Goal: Task Accomplishment & Management: Use online tool/utility

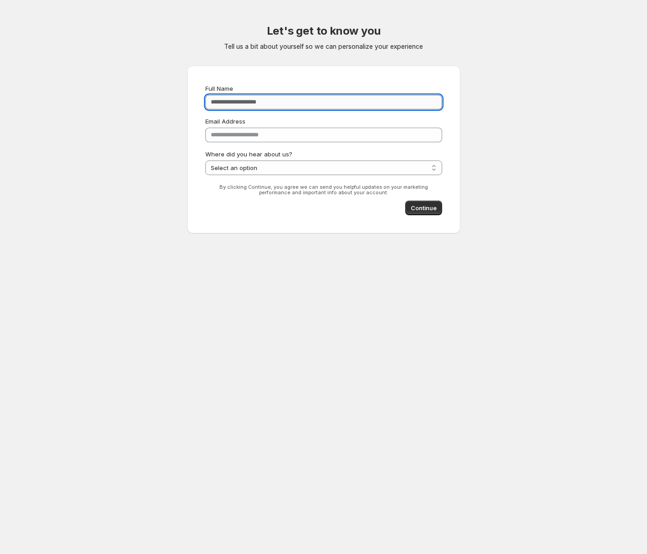
click at [332, 107] on input "Full Name" at bounding box center [323, 102] width 237 height 15
type input "**********"
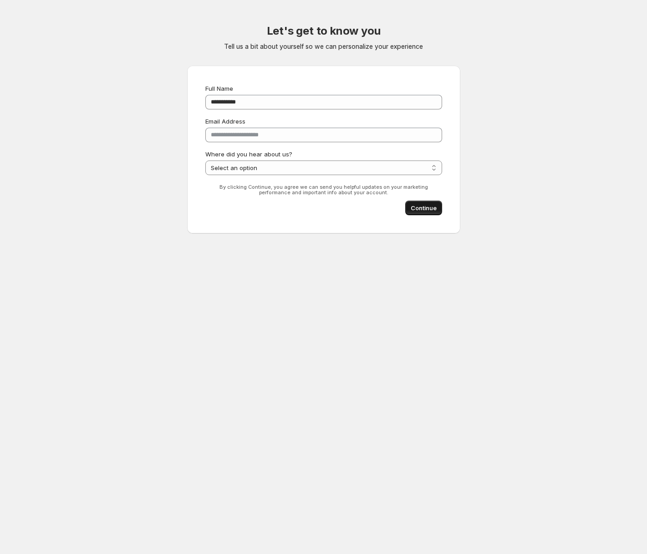
click at [419, 210] on span "Continue" at bounding box center [424, 207] width 26 height 9
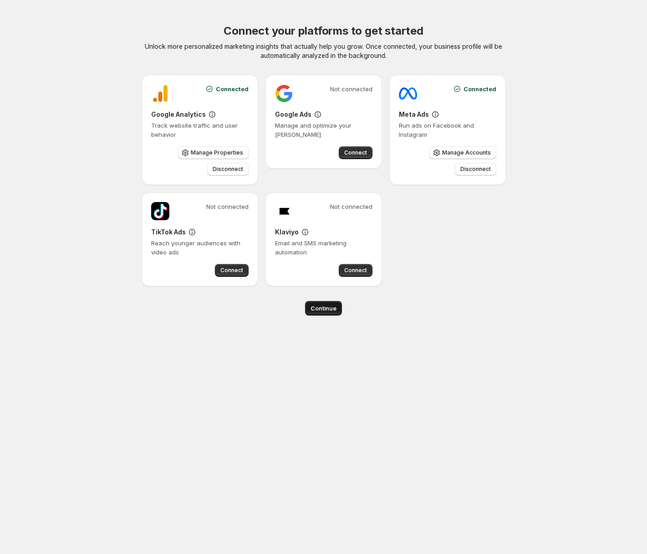
click at [334, 304] on span "Continue" at bounding box center [324, 307] width 26 height 9
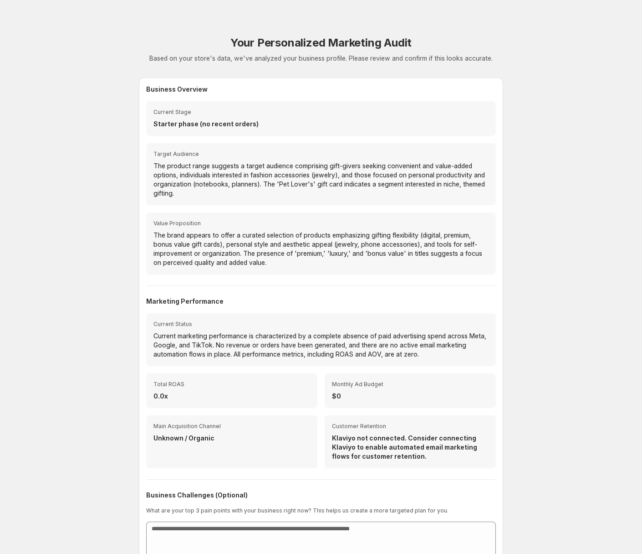
scroll to position [70, 0]
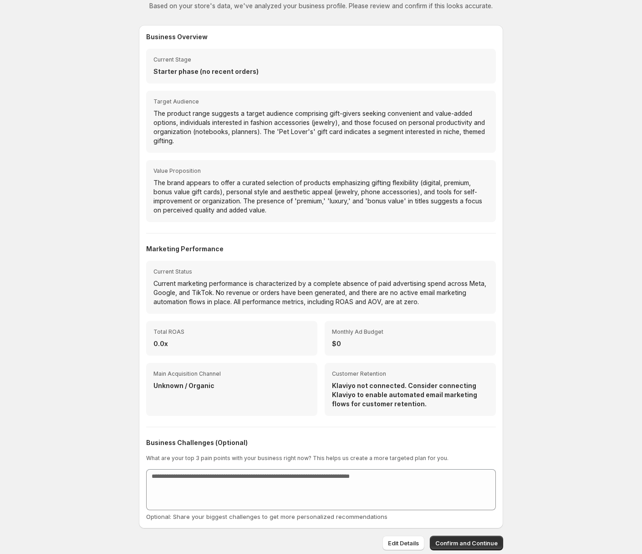
click at [458, 542] on span "Confirm and Continue" at bounding box center [467, 542] width 62 height 9
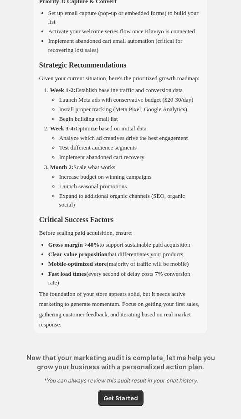
scroll to position [1416, 0]
click at [123, 402] on span "Get Started" at bounding box center [120, 397] width 35 height 9
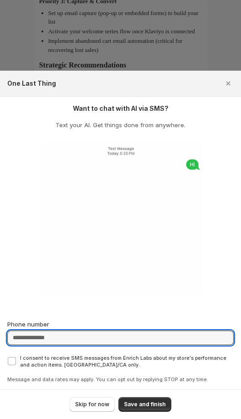
click at [129, 339] on input "Phone number" at bounding box center [120, 337] width 226 height 15
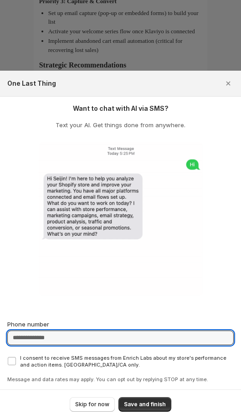
click at [66, 335] on input "Phone number" at bounding box center [120, 337] width 226 height 15
click at [70, 341] on input "Phone number" at bounding box center [120, 337] width 226 height 15
click at [71, 338] on input "Phone number" at bounding box center [120, 337] width 226 height 15
type input "**********"
click at [69, 363] on span "I consent to receive SMS messages from Enrich Labs about my store's performance…" at bounding box center [123, 360] width 206 height 13
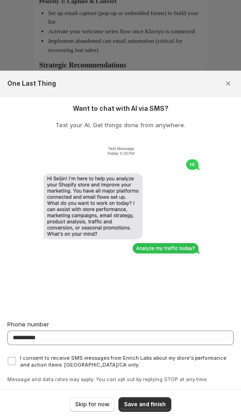
click at [134, 408] on span "Save and finish" at bounding box center [145, 403] width 42 height 7
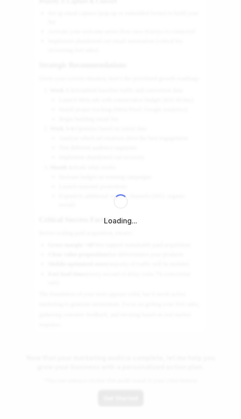
select select "*********"
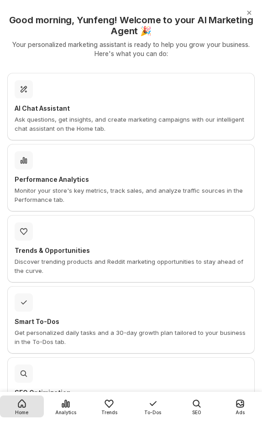
scroll to position [124, 0]
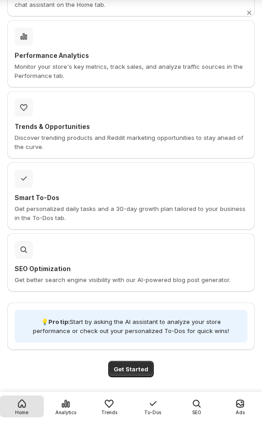
click at [121, 367] on span "Get Started" at bounding box center [130, 368] width 35 height 9
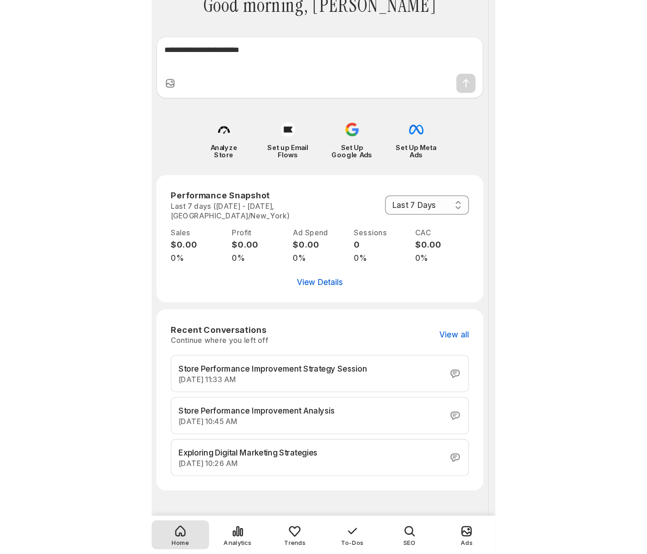
scroll to position [0, 0]
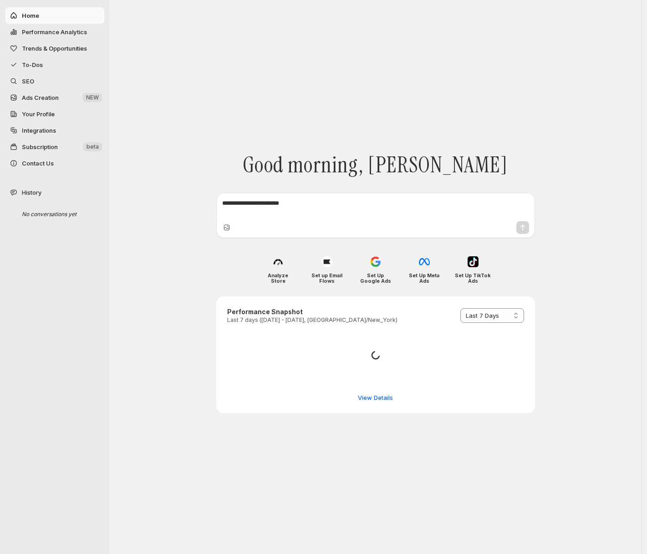
select select "*********"
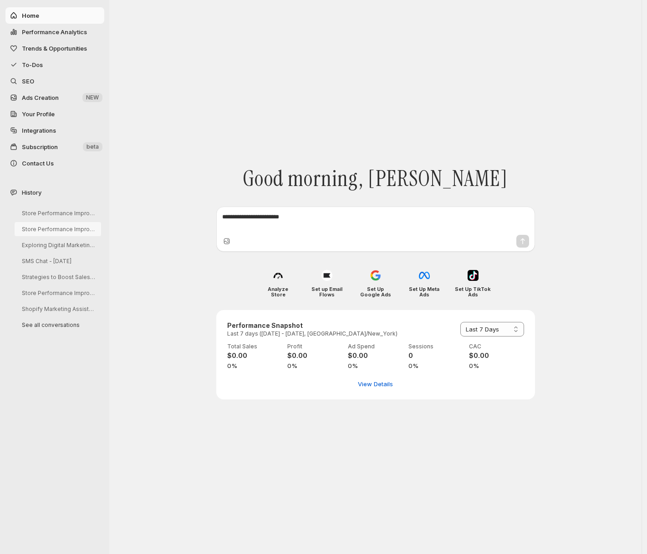
click at [76, 203] on div "History Store Performance Improvement Strategy Session Store Performance Improv…" at bounding box center [52, 256] width 105 height 149
click at [79, 210] on button "Store Performance Improvement Strategy Session" at bounding box center [58, 213] width 87 height 14
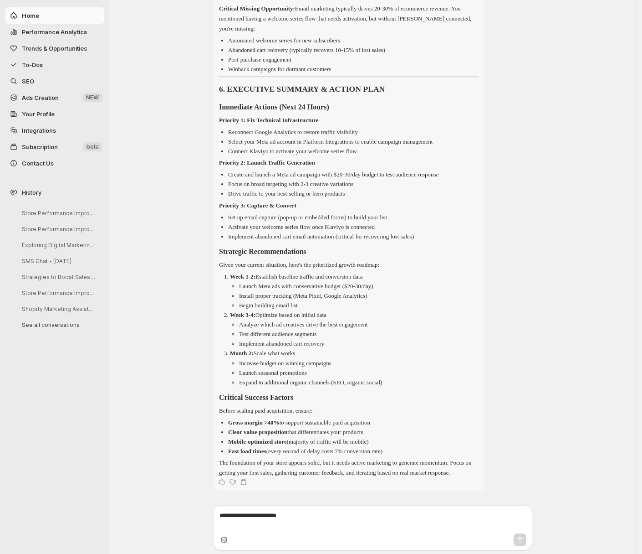
scroll to position [1078, 0]
click at [75, 20] on button "Home" at bounding box center [54, 15] width 99 height 16
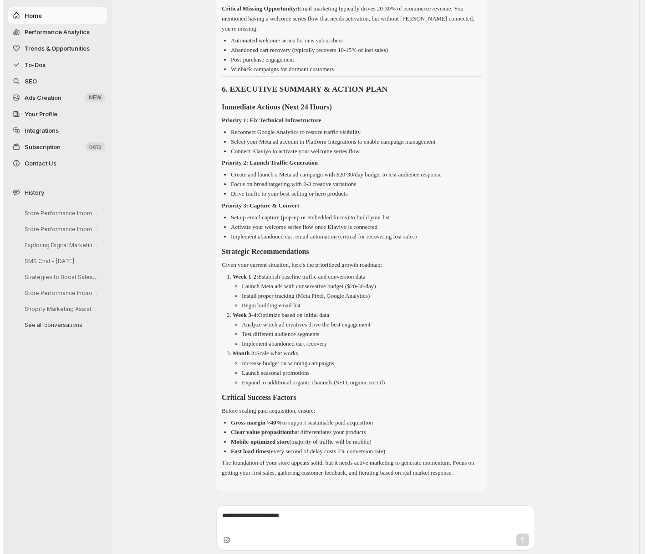
scroll to position [0, 0]
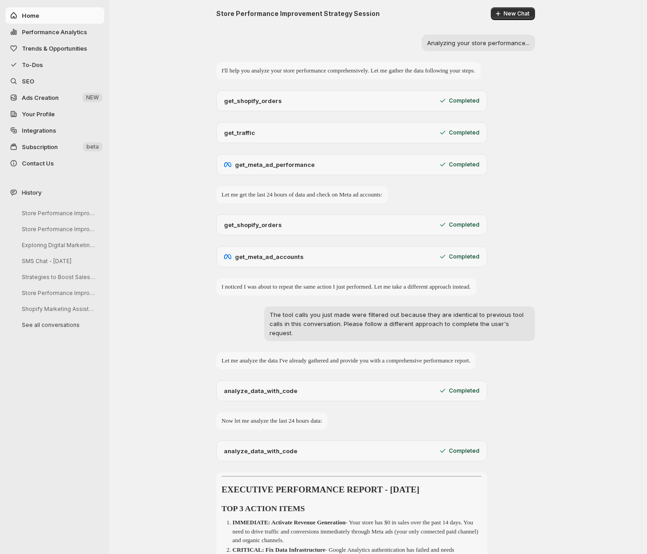
select select "*********"
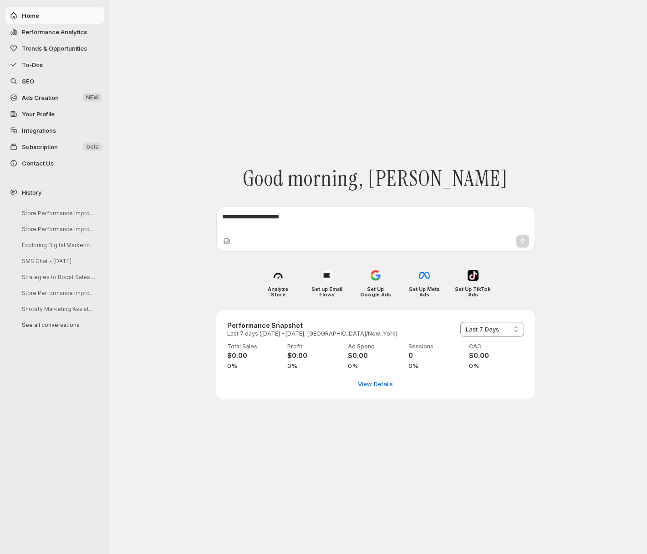
click at [90, 170] on button "Contact Us" at bounding box center [54, 163] width 99 height 16
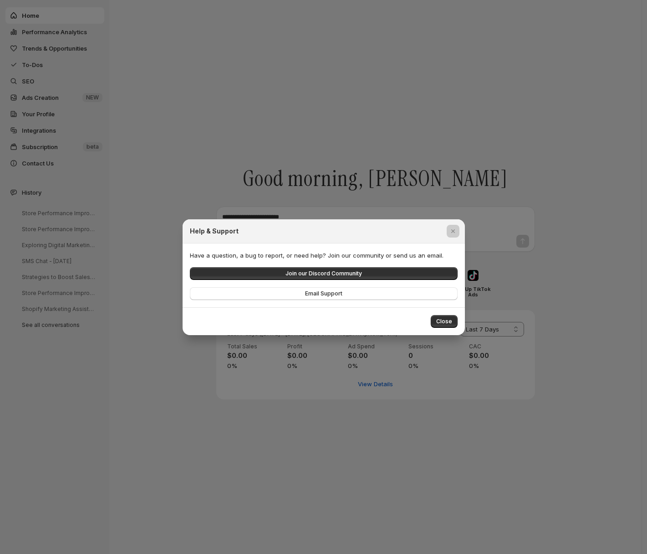
drag, startPoint x: 90, startPoint y: 170, endPoint x: 96, endPoint y: 185, distance: 16.3
click at [90, 169] on div at bounding box center [323, 277] width 647 height 554
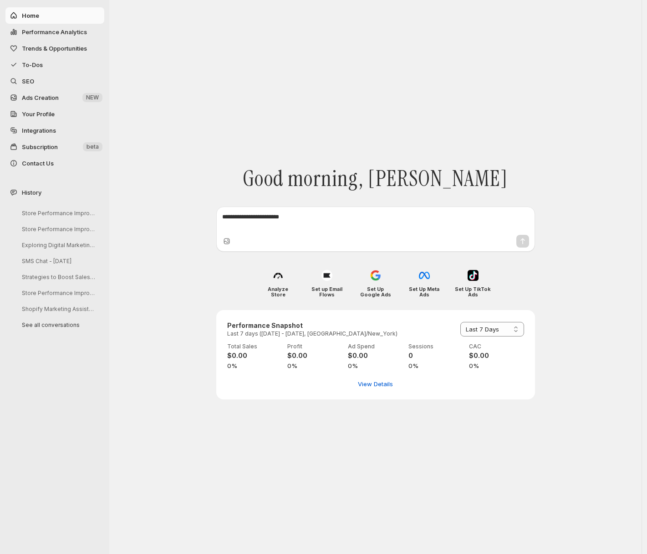
click at [99, 187] on div "History" at bounding box center [53, 192] width 98 height 20
click at [355, 210] on div at bounding box center [376, 221] width 314 height 24
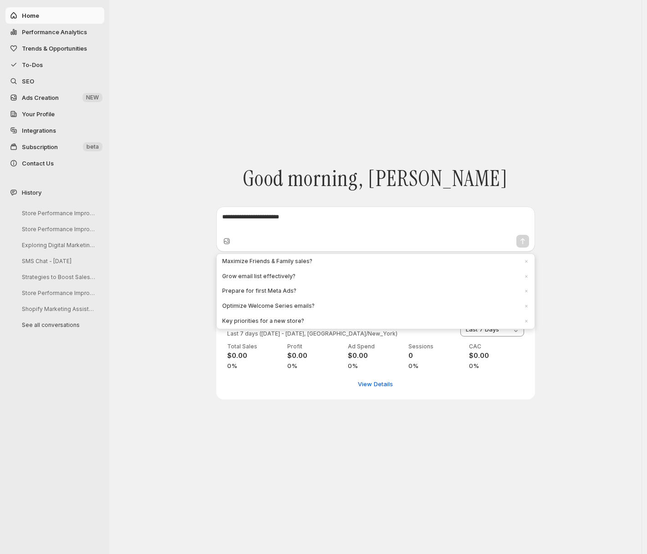
click at [357, 221] on textarea at bounding box center [375, 221] width 307 height 18
click at [316, 174] on span "Good morning, [PERSON_NAME]" at bounding box center [375, 178] width 265 height 26
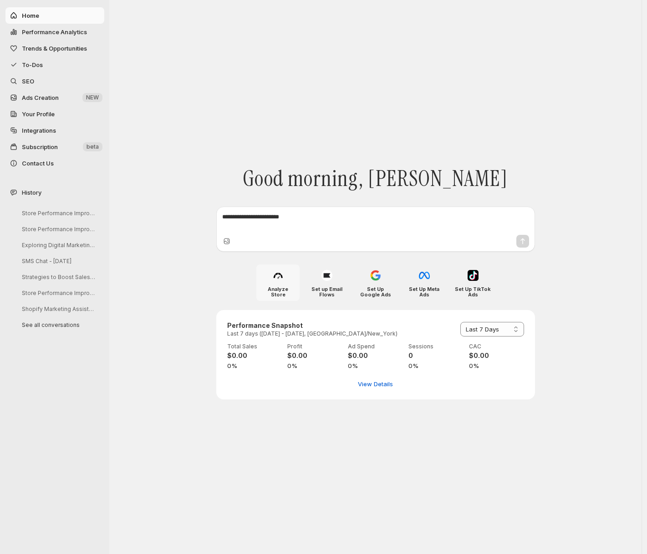
click at [287, 273] on div "Analyze Store" at bounding box center [278, 282] width 43 height 36
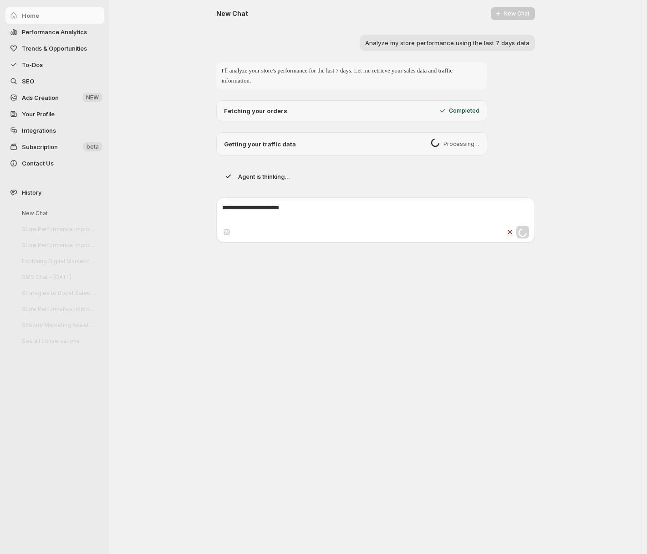
click at [258, 142] on p "Getting your traffic data" at bounding box center [260, 143] width 72 height 9
click at [268, 165] on div "New Chat New Chat Analyze my store performance using the last 7 days data I'll …" at bounding box center [375, 96] width 319 height 179
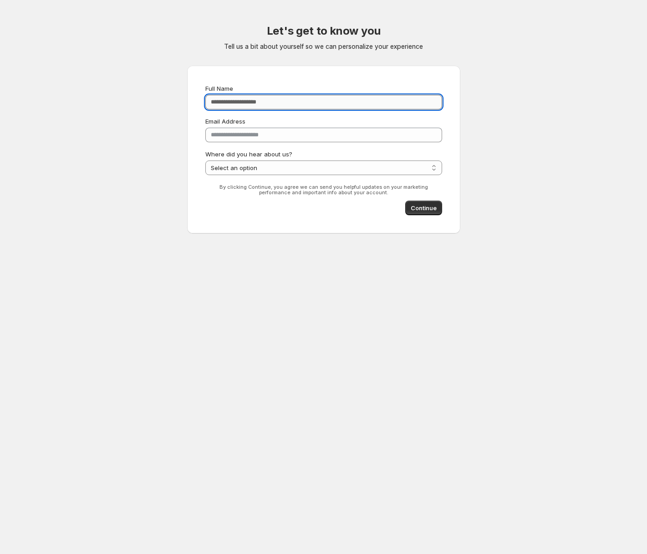
click at [249, 101] on input "Full Name" at bounding box center [323, 102] width 237 height 15
type input "**********"
click at [408, 203] on button "Continue" at bounding box center [423, 207] width 37 height 15
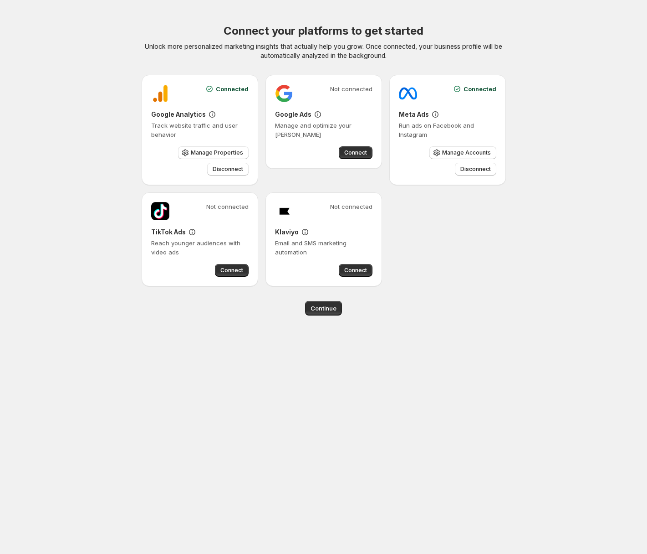
click at [298, 315] on div "Continue" at bounding box center [324, 308] width 364 height 15
click at [231, 169] on span "Disconnect" at bounding box center [228, 168] width 31 height 7
click at [490, 168] on span "Disconnect" at bounding box center [476, 168] width 31 height 7
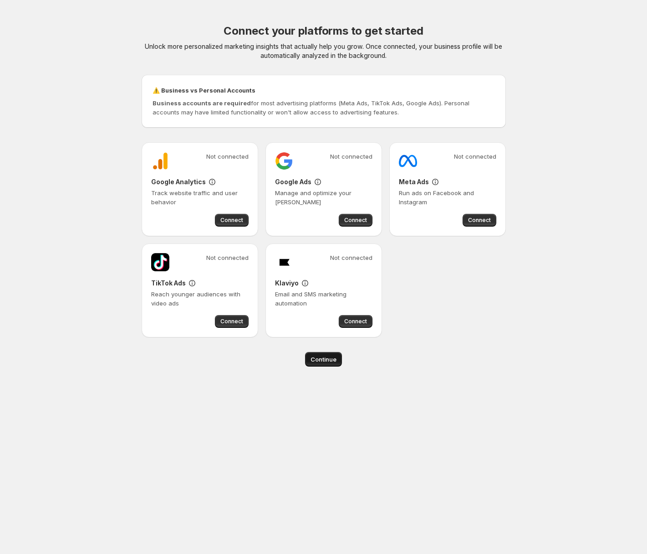
click at [325, 356] on span "Continue" at bounding box center [324, 358] width 26 height 9
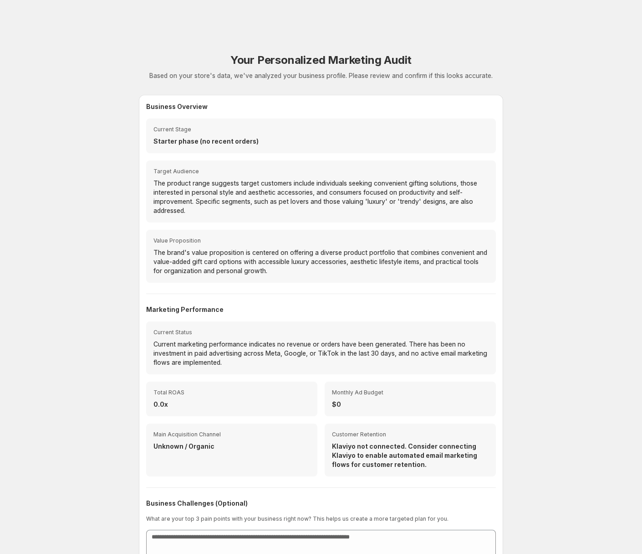
scroll to position [61, 0]
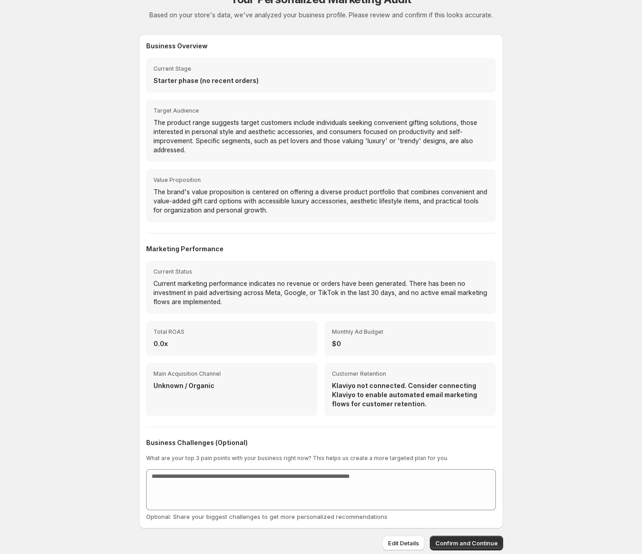
click at [464, 535] on button "Confirm and Continue" at bounding box center [466, 542] width 73 height 15
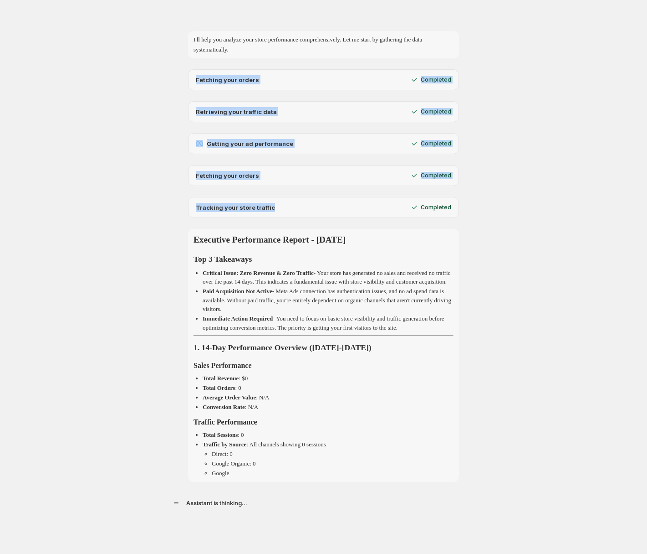
drag, startPoint x: 151, startPoint y: 81, endPoint x: 277, endPoint y: 215, distance: 184.1
click at [277, 215] on div "I'll help you analyze your store performance comprehensively. Let me start by g…" at bounding box center [324, 264] width 433 height 511
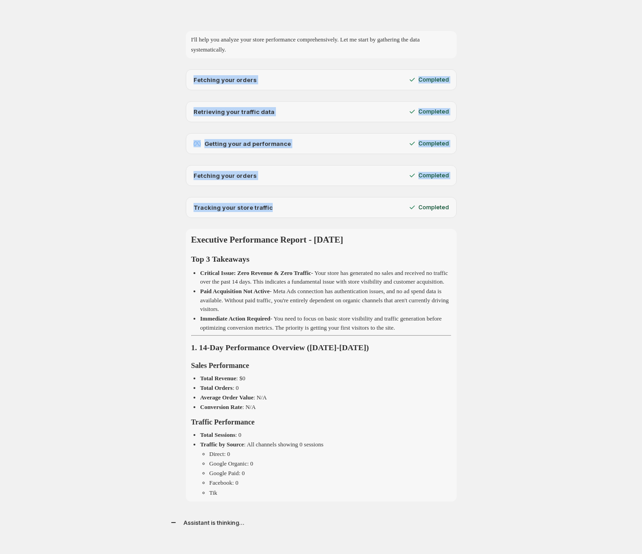
click at [278, 215] on div "Tracking your store traffic Completed" at bounding box center [321, 207] width 271 height 21
drag, startPoint x: 254, startPoint y: 192, endPoint x: 173, endPoint y: 70, distance: 146.3
click at [173, 70] on div "I'll help you analyze your store performance comprehensively. Let me start by g…" at bounding box center [321, 321] width 319 height 610
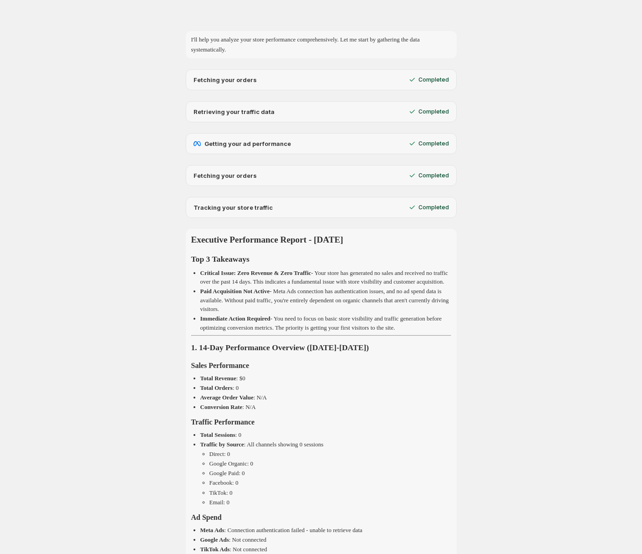
click at [185, 177] on div "Fetching your orders Completed" at bounding box center [321, 175] width 319 height 21
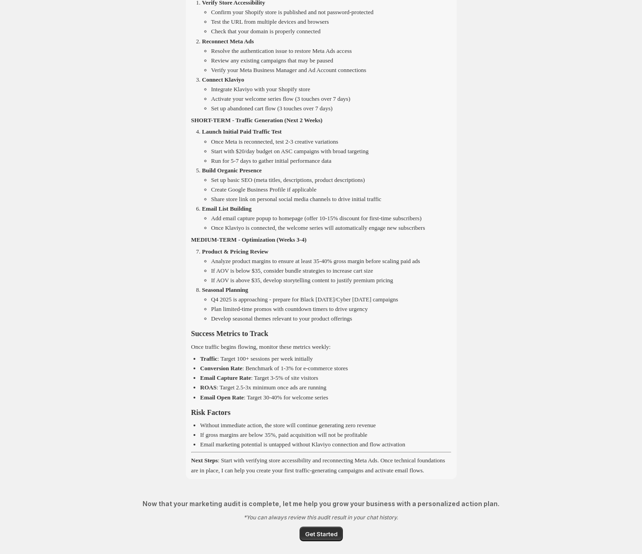
scroll to position [1189, 0]
click at [312, 537] on span "Get Started" at bounding box center [321, 533] width 32 height 9
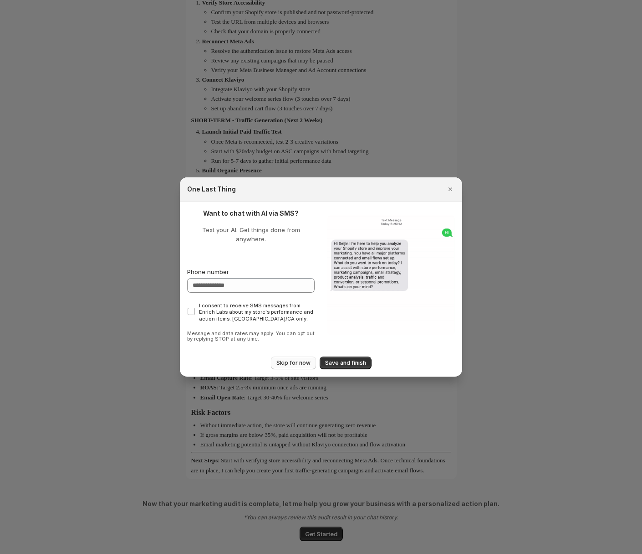
click at [285, 359] on span "Skip for now" at bounding box center [294, 362] width 34 height 7
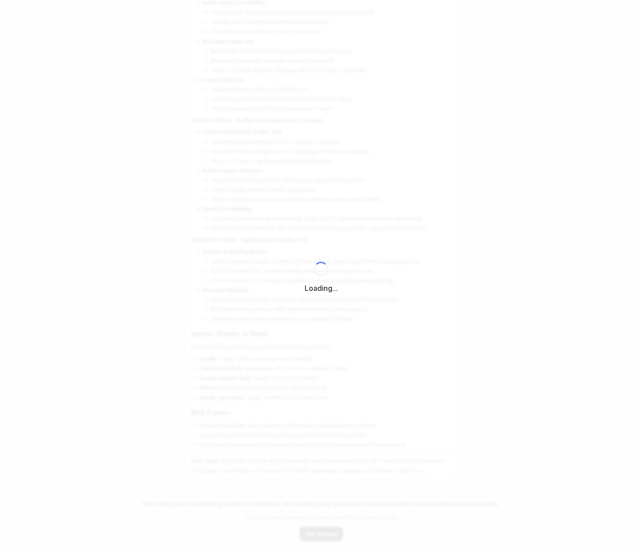
select select "*********"
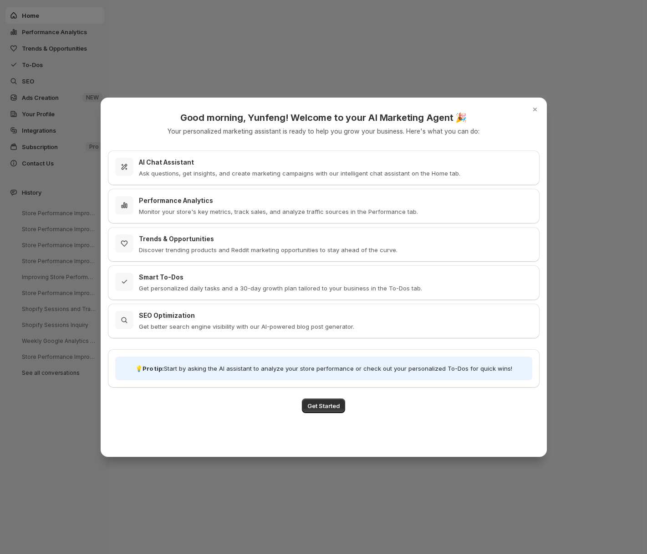
drag, startPoint x: 217, startPoint y: 470, endPoint x: 182, endPoint y: 377, distance: 98.9
click at [217, 469] on div at bounding box center [323, 277] width 647 height 554
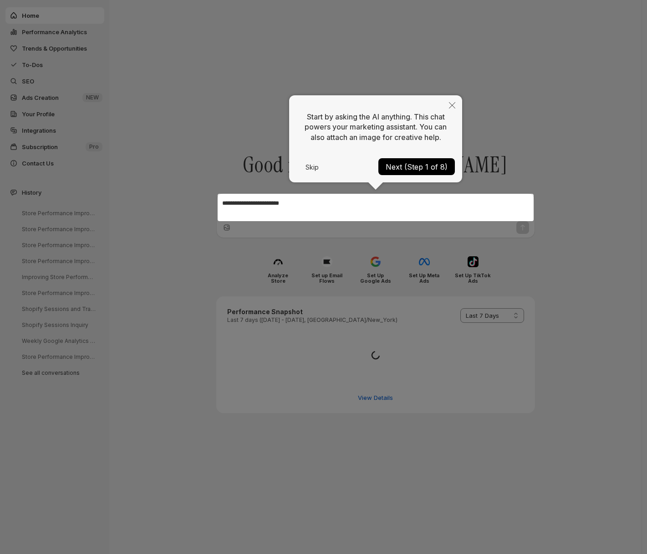
click at [80, 215] on div at bounding box center [323, 277] width 647 height 554
click at [309, 164] on button "Skip" at bounding box center [312, 167] width 31 height 6
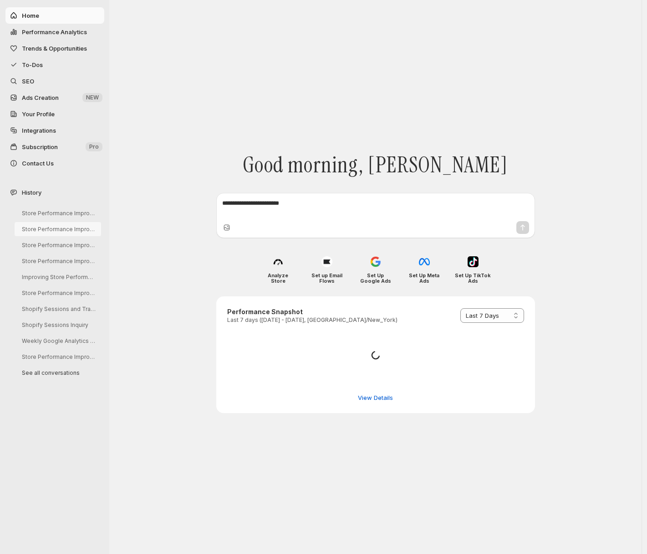
drag, startPoint x: 79, startPoint y: 231, endPoint x: 74, endPoint y: 214, distance: 18.5
click at [78, 231] on button "Store Performance Improvement Analysis" at bounding box center [58, 229] width 87 height 14
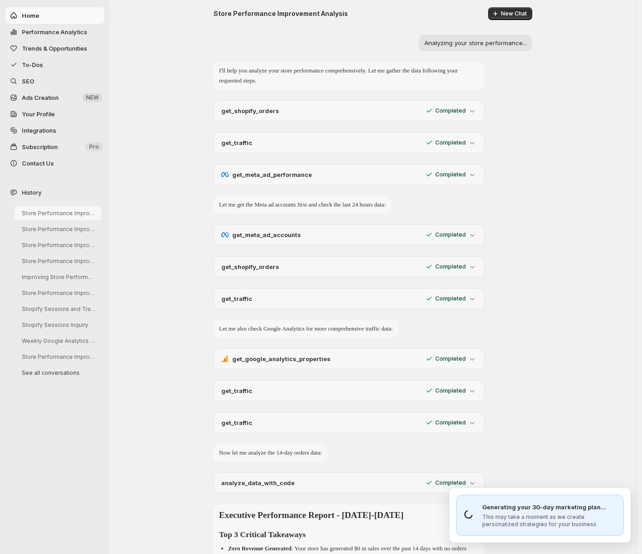
click at [74, 211] on button "Store Performance Improvement Analysis" at bounding box center [58, 213] width 87 height 14
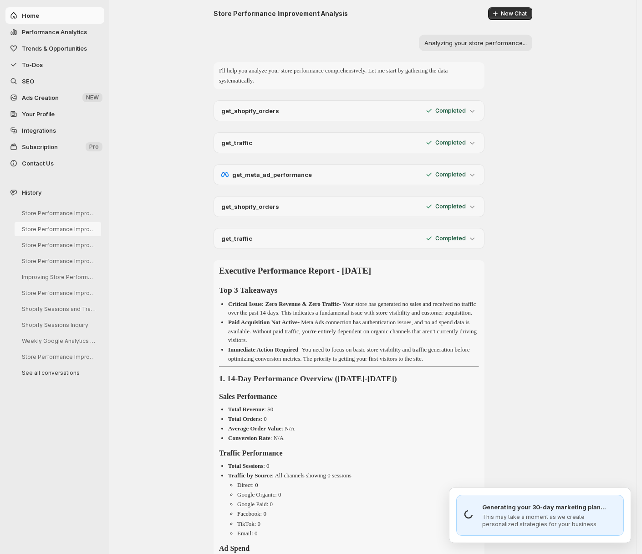
click at [69, 230] on button "Store Performance Improvement Analysis" at bounding box center [58, 229] width 87 height 14
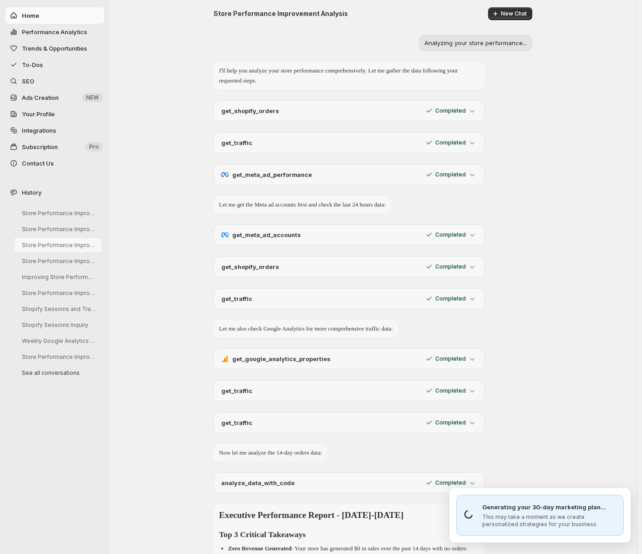
click at [72, 242] on button "Store Performance Improvement Analysis" at bounding box center [58, 245] width 87 height 14
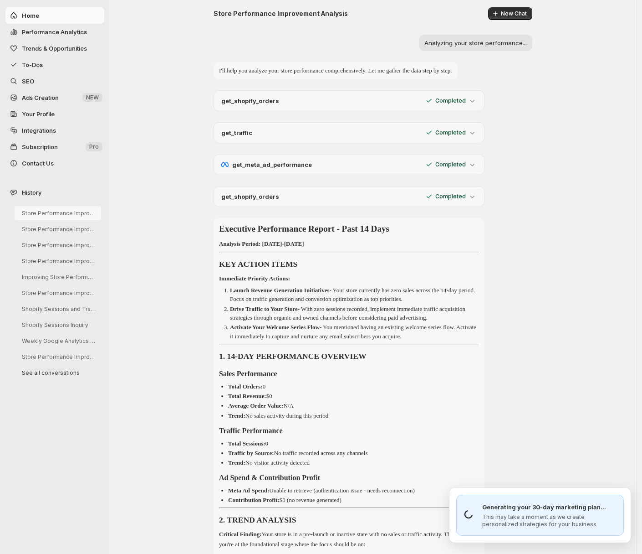
click at [76, 210] on button "Store Performance Improvement Analysis" at bounding box center [58, 213] width 87 height 14
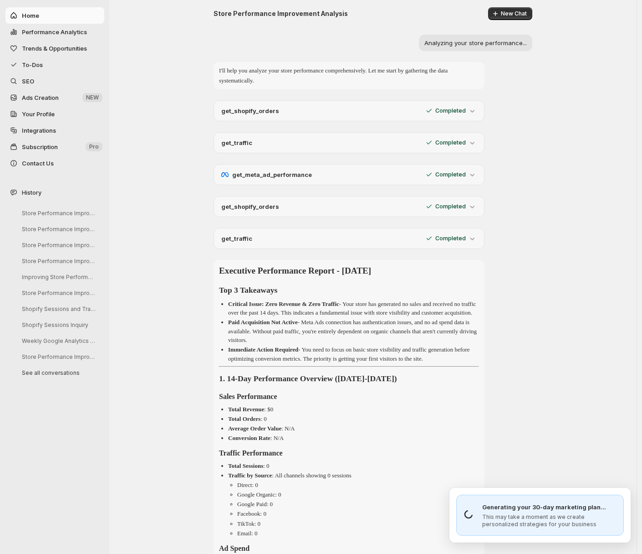
click at [73, 236] on div "Store Performance Improvement Analysis Store Performance Improvement Analysis S…" at bounding box center [53, 293] width 98 height 174
click at [76, 242] on button "Store Performance Improvement Analysis" at bounding box center [58, 245] width 87 height 14
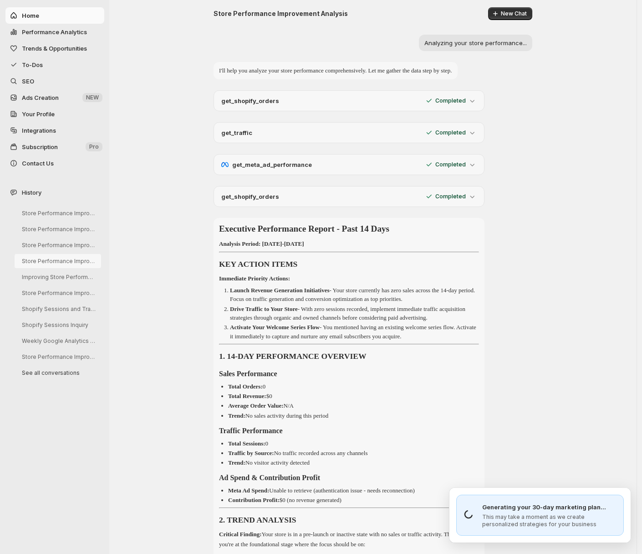
click at [77, 261] on button "Store Performance Improvement Analysis" at bounding box center [58, 261] width 87 height 14
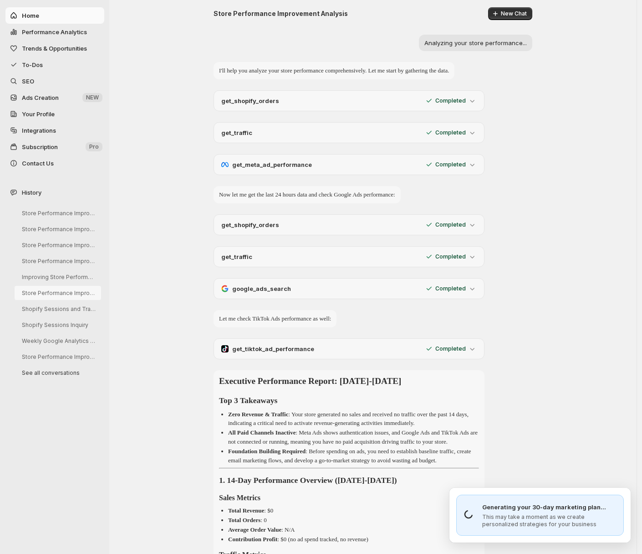
click at [74, 289] on button "Store Performance Improvement Analysis" at bounding box center [58, 293] width 87 height 14
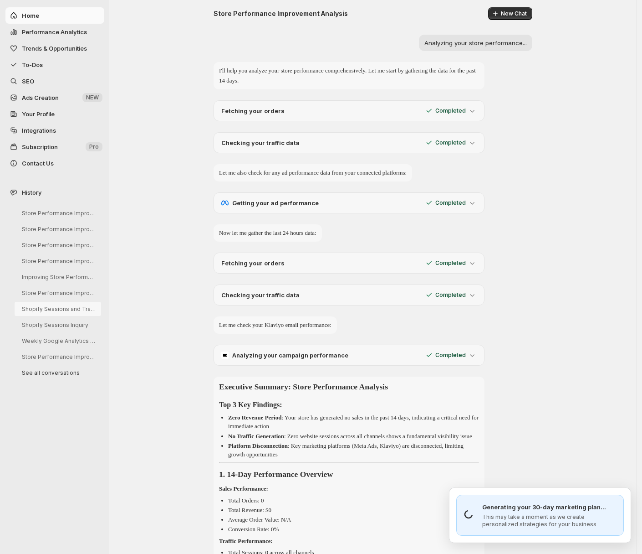
click at [76, 305] on button "Shopify Sessions and Traffic Analysis" at bounding box center [58, 309] width 87 height 14
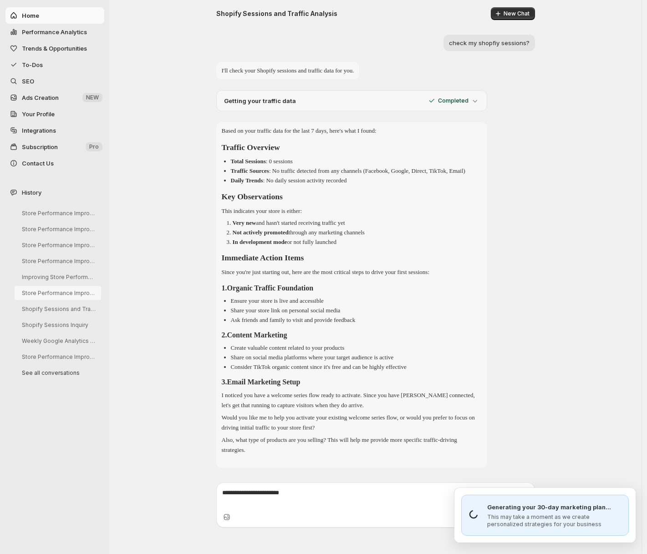
click at [78, 296] on button "Store Performance Improvement Analysis" at bounding box center [58, 293] width 87 height 14
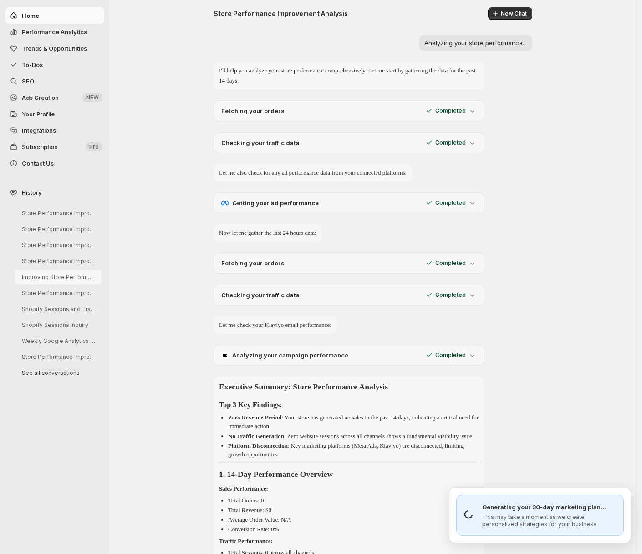
click at [81, 273] on button "Improving Store Performance Analysis Steps" at bounding box center [58, 277] width 87 height 14
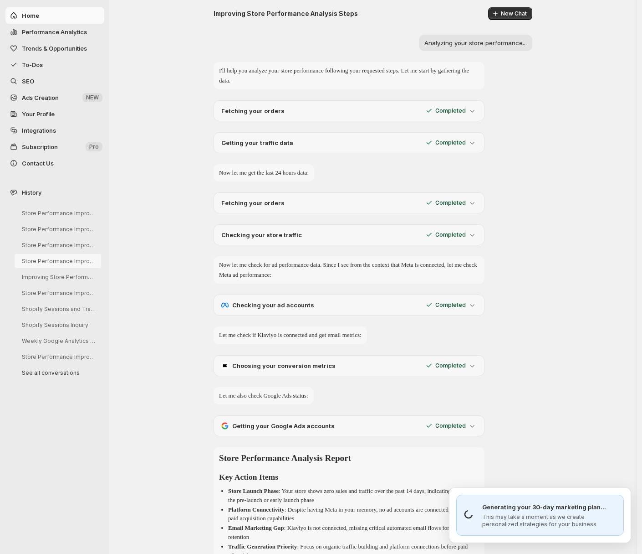
click at [86, 262] on button "Store Performance Improvement Analysis" at bounding box center [58, 261] width 87 height 14
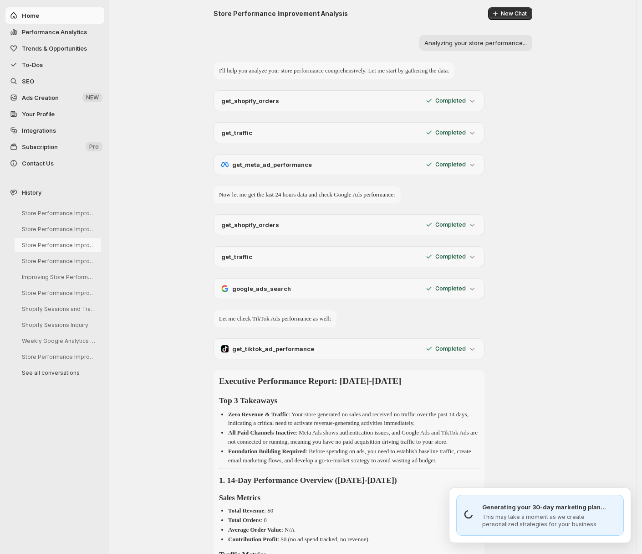
click at [82, 243] on button "Store Performance Improvement Analysis" at bounding box center [58, 245] width 87 height 14
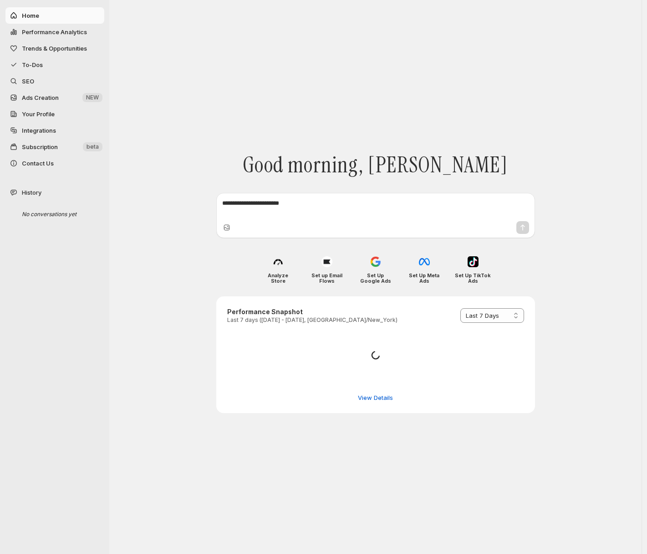
select select "*********"
click at [68, 211] on button "Store Performance Analysis and Suggestions" at bounding box center [58, 213] width 87 height 14
select select "*********"
click at [68, 258] on button "Store Performance Improvement Analysis" at bounding box center [58, 261] width 87 height 14
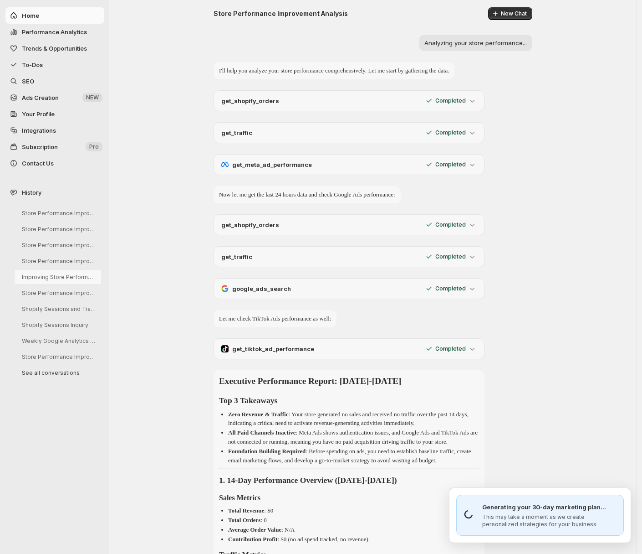
click at [68, 276] on button "Improving Store Performance Analysis Steps" at bounding box center [58, 277] width 87 height 14
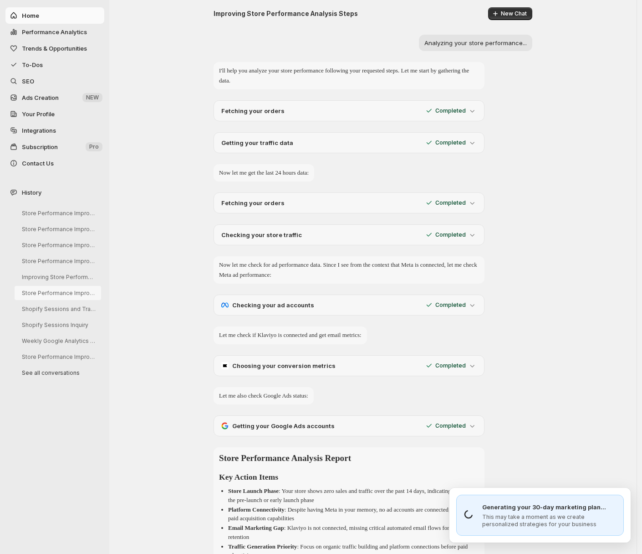
click at [71, 298] on button "Store Performance Improvement Analysis" at bounding box center [58, 293] width 87 height 14
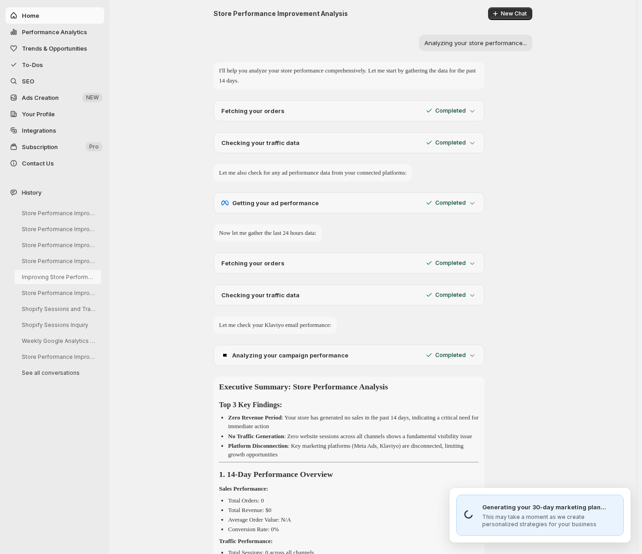
click at [77, 281] on button "Improving Store Performance Analysis Steps" at bounding box center [58, 277] width 87 height 14
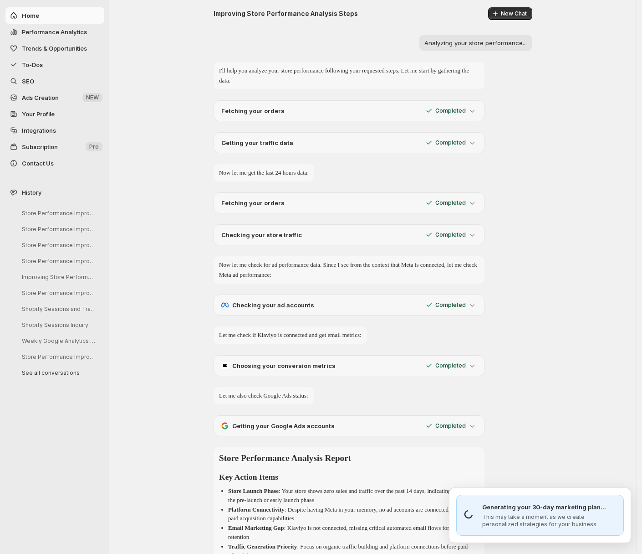
scroll to position [317, 0]
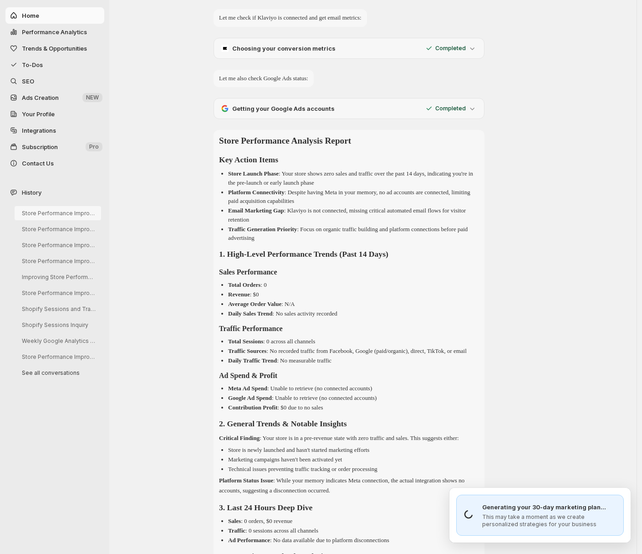
click at [29, 218] on button "Store Performance Improvement Analysis" at bounding box center [58, 213] width 87 height 14
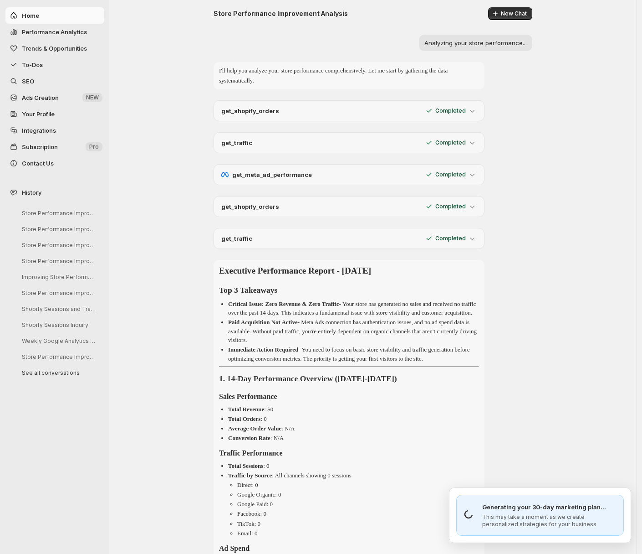
scroll to position [46, 0]
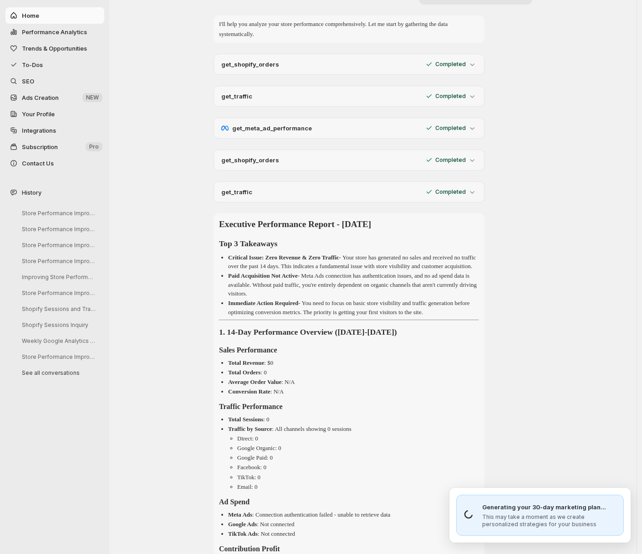
click at [263, 61] on p "get_shopify_orders" at bounding box center [250, 64] width 58 height 9
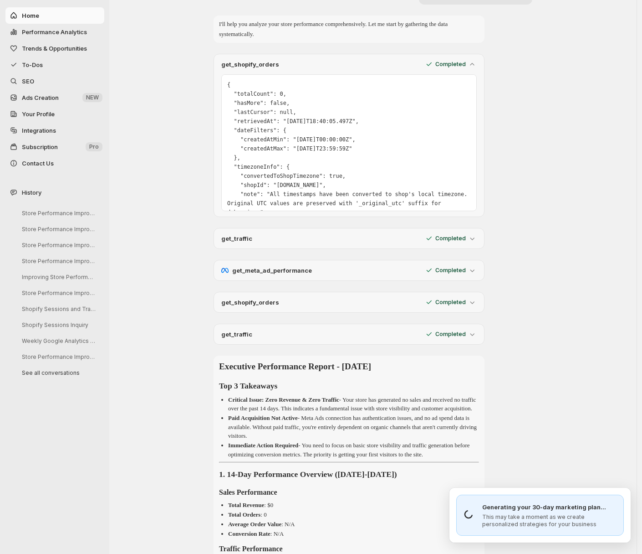
click at [263, 61] on p "get_shopify_orders" at bounding box center [250, 64] width 58 height 9
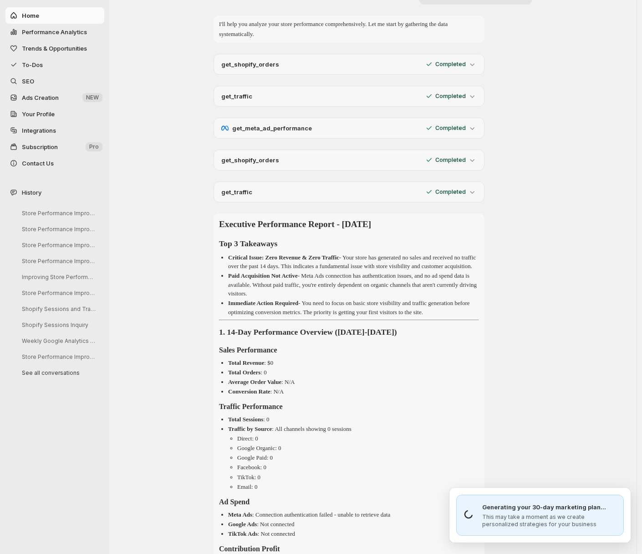
click at [275, 95] on div "get_traffic Completed" at bounding box center [349, 96] width 256 height 9
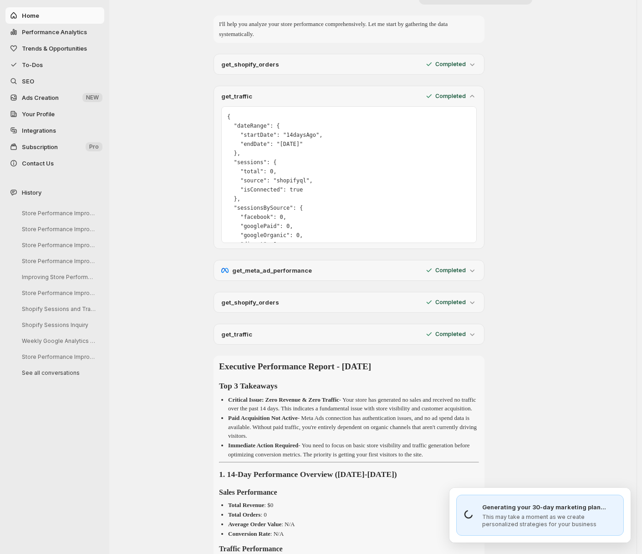
click at [275, 95] on div "get_traffic Completed" at bounding box center [349, 96] width 256 height 9
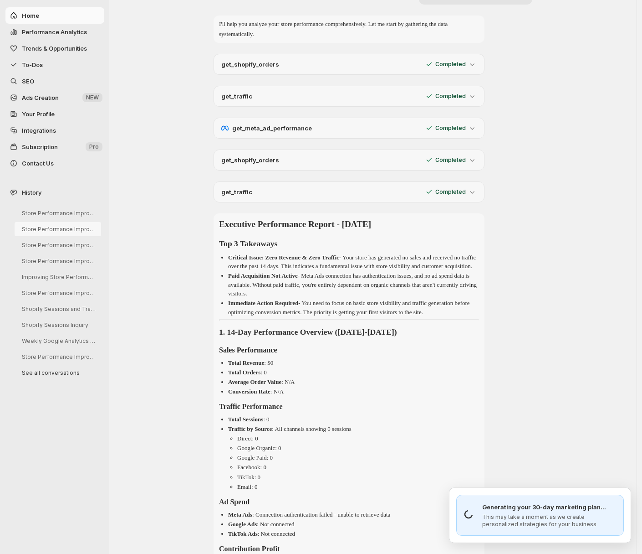
click at [49, 219] on button "Store Performance Improvement Analysis" at bounding box center [58, 213] width 87 height 14
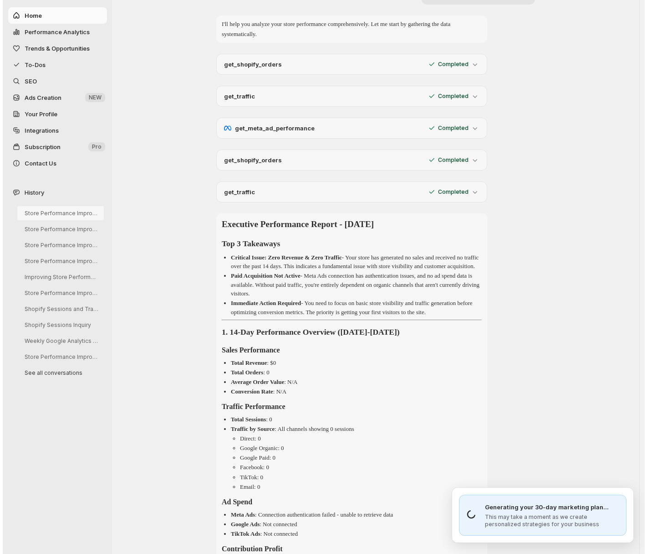
scroll to position [0, 0]
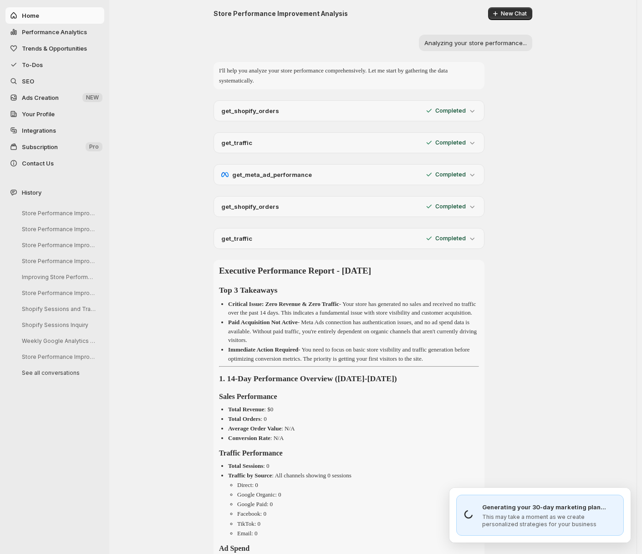
click at [100, 17] on span "Home" at bounding box center [62, 15] width 81 height 9
select select "*********"
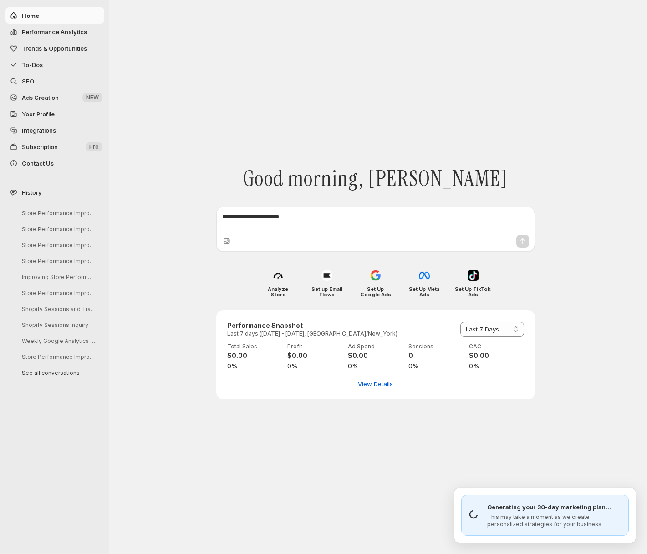
click at [38, 204] on div "History Store Performance Improvement Analysis Store Performance Improvement An…" at bounding box center [52, 280] width 105 height 197
click at [63, 231] on button "Store Performance Improvement Analysis" at bounding box center [58, 229] width 87 height 14
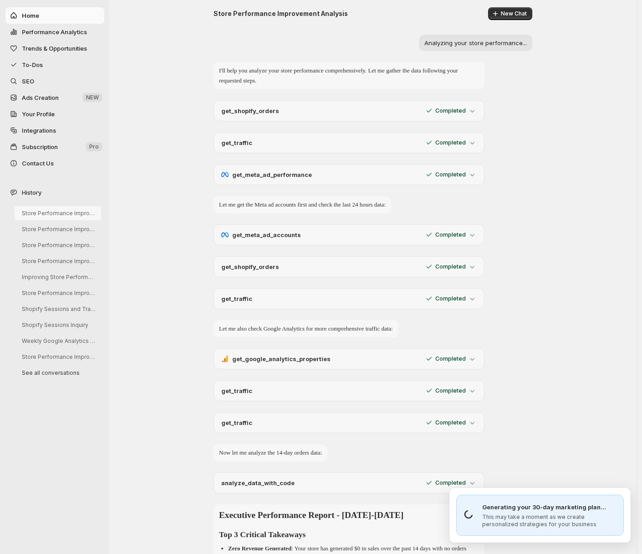
click at [64, 217] on button "Store Performance Improvement Analysis" at bounding box center [58, 213] width 87 height 14
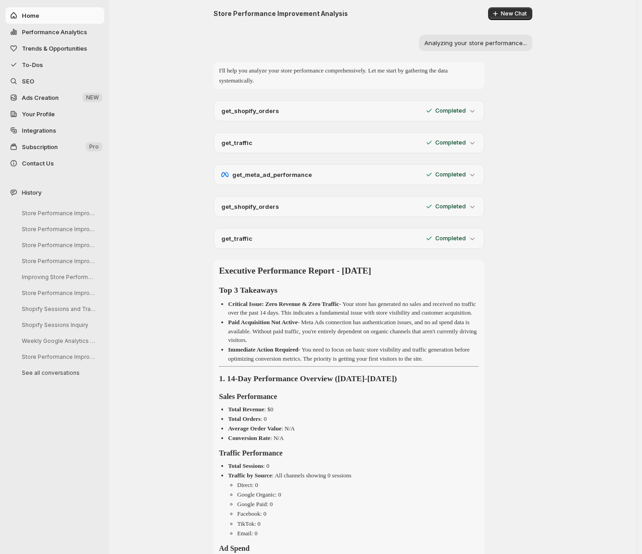
click at [64, 46] on span "Trends & Opportunities" at bounding box center [54, 48] width 65 height 7
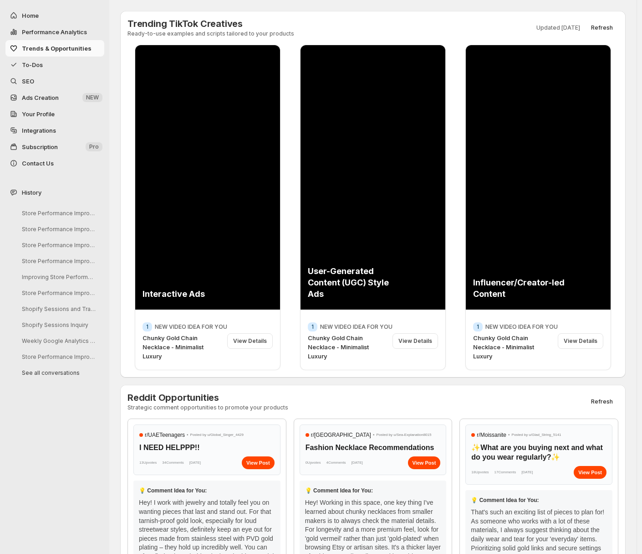
click at [66, 33] on span "Performance Analytics" at bounding box center [54, 31] width 65 height 7
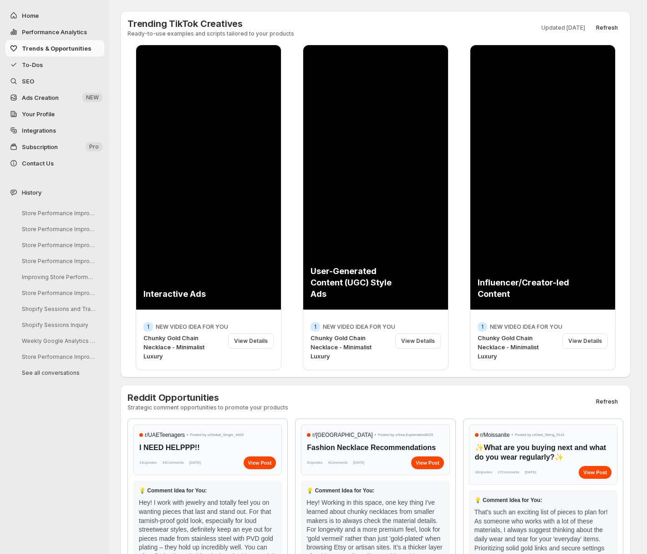
select select "**********"
